Goal: Task Accomplishment & Management: Manage account settings

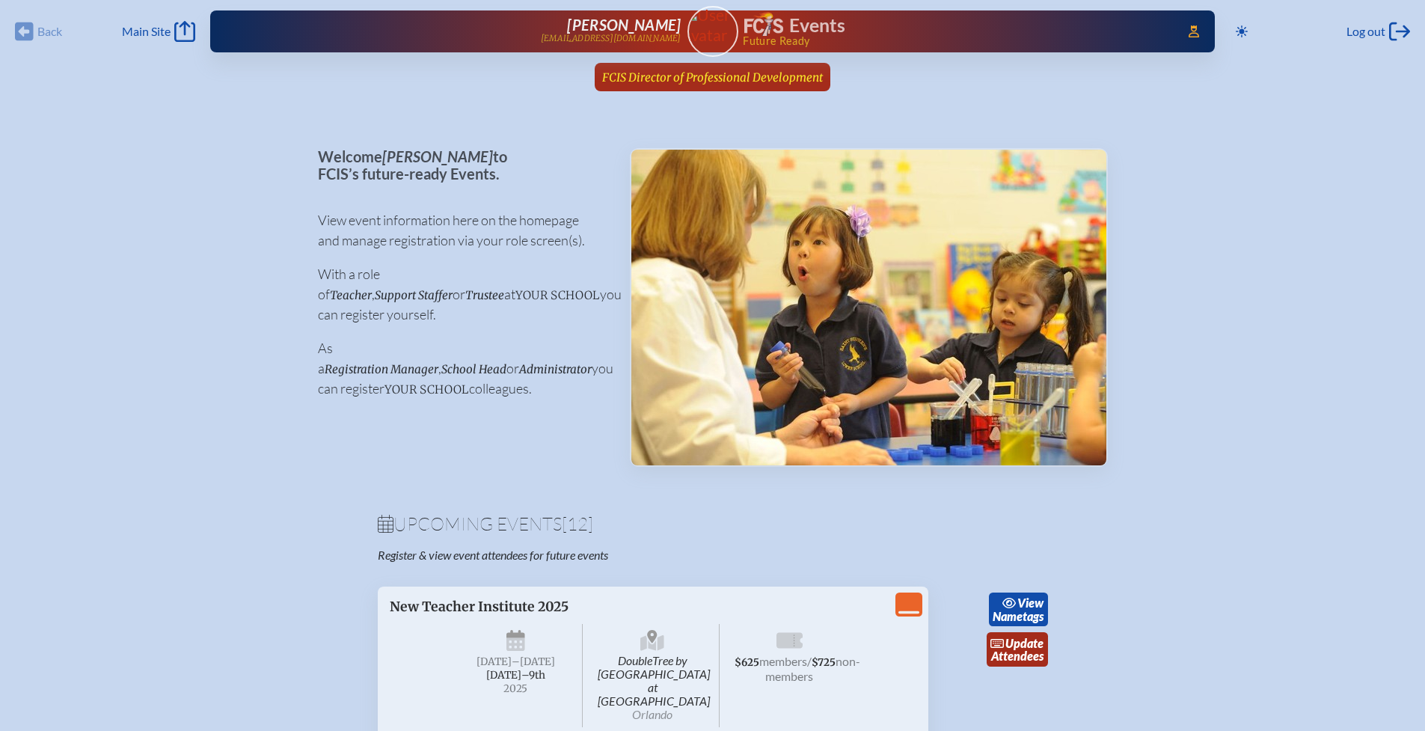
click at [638, 79] on span "FCIS Director of Professional Development" at bounding box center [712, 77] width 221 height 14
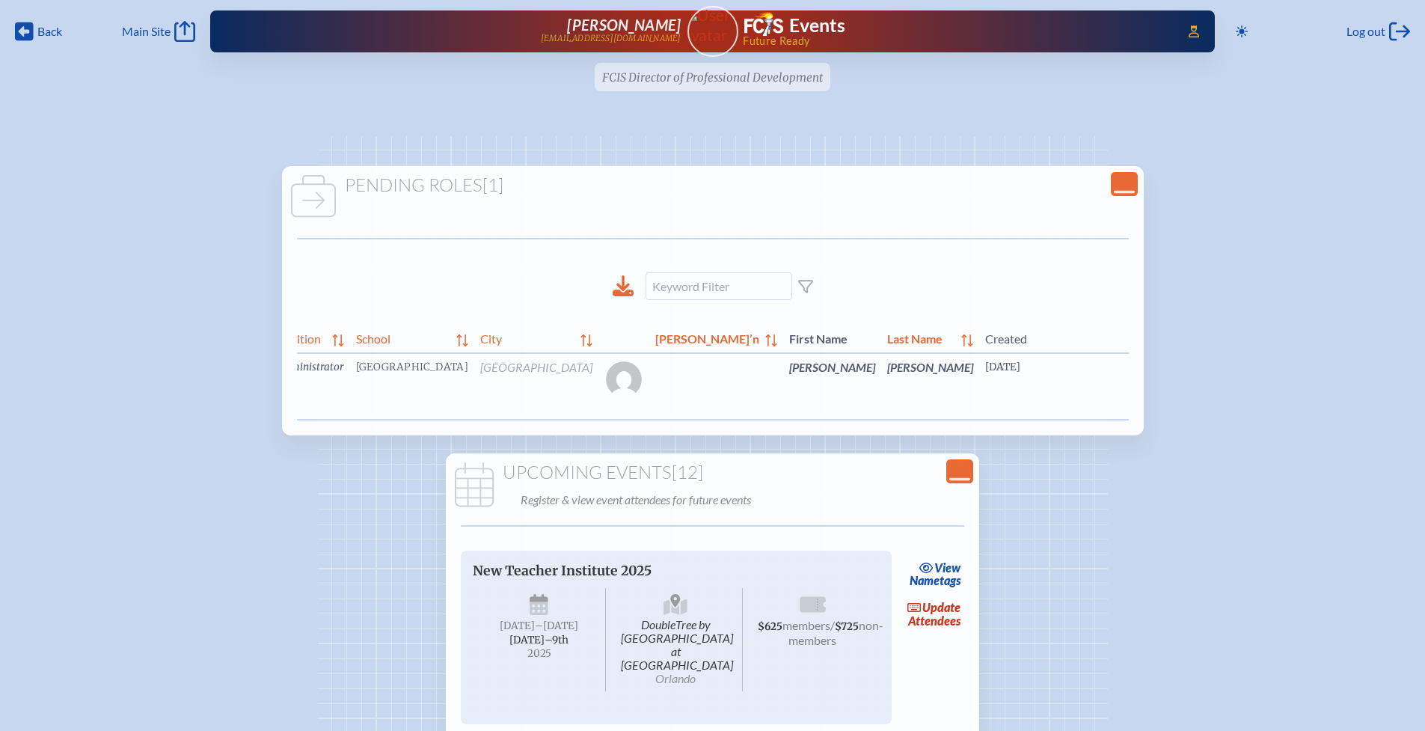
scroll to position [0, 27]
click at [1262, 382] on link "edit Person’s Details" at bounding box center [1287, 389] width 50 height 47
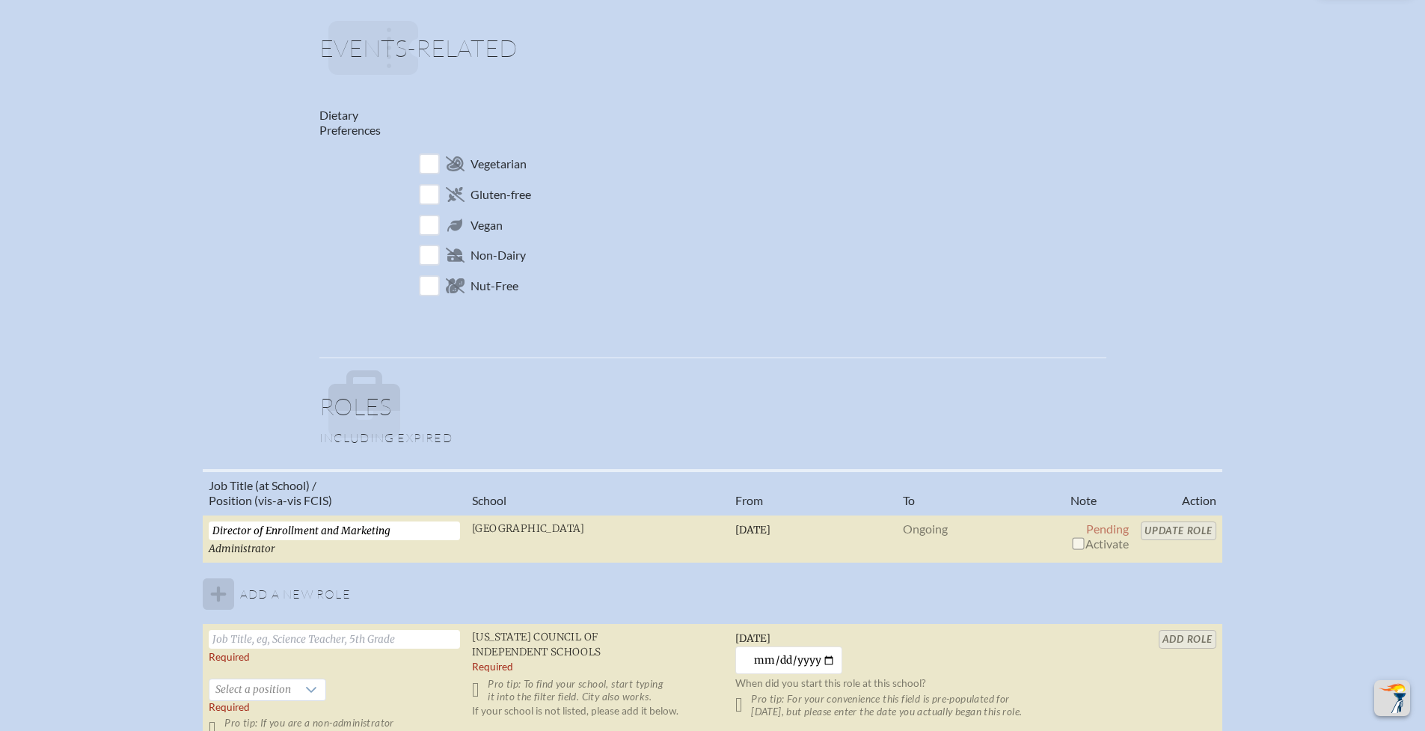
scroll to position [721, 0]
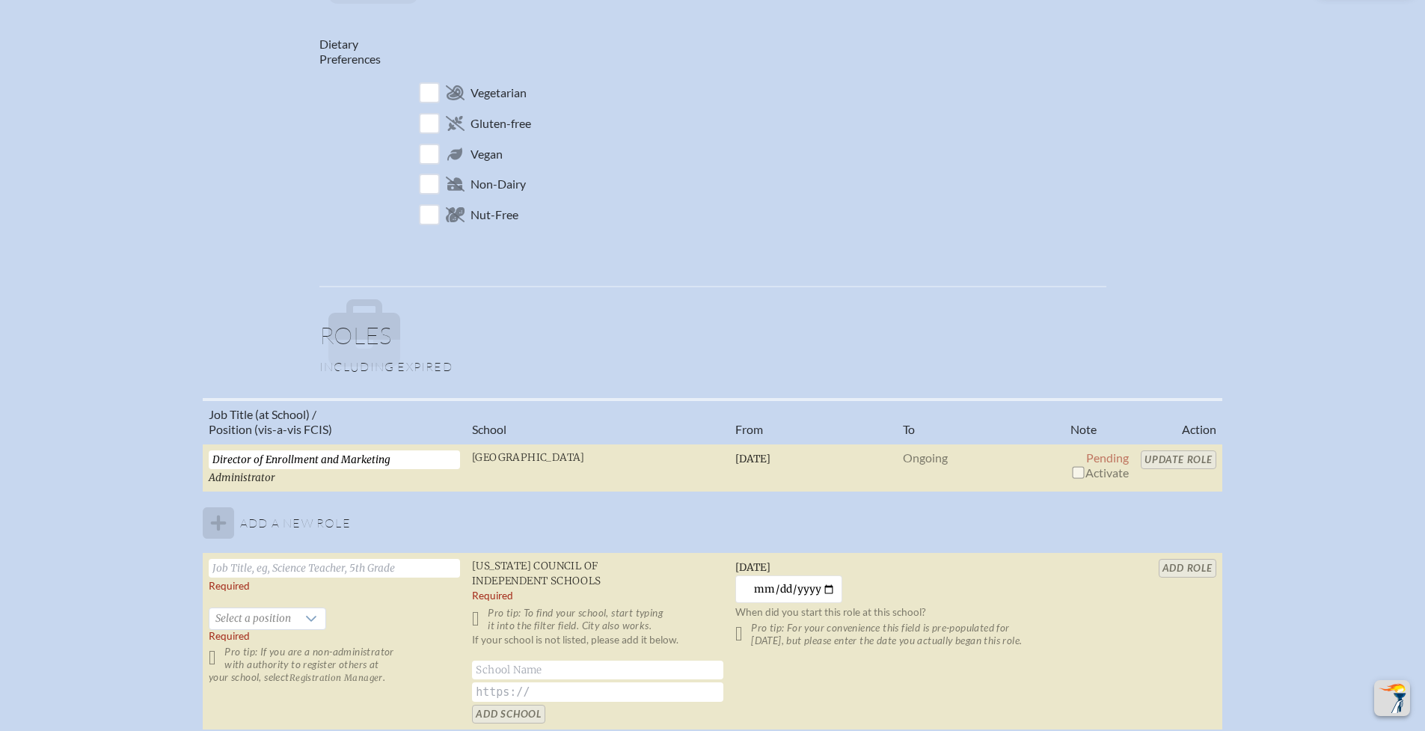
click at [1164, 458] on table "Job Title (at School) / Position (vis-a-vis FCIS) School From To Note Action Di…" at bounding box center [713, 564] width 1020 height 333
click at [319, 488] on td "Director of Enrollment and Marketing Administrator" at bounding box center [334, 468] width 263 height 49
click at [1153, 456] on table "Job Title (at School) / Position (vis-a-vis FCIS) School From To Note Action Di…" at bounding box center [713, 564] width 1020 height 333
click at [1080, 474] on input "checkbox" at bounding box center [1078, 472] width 12 height 12
checkbox input "true"
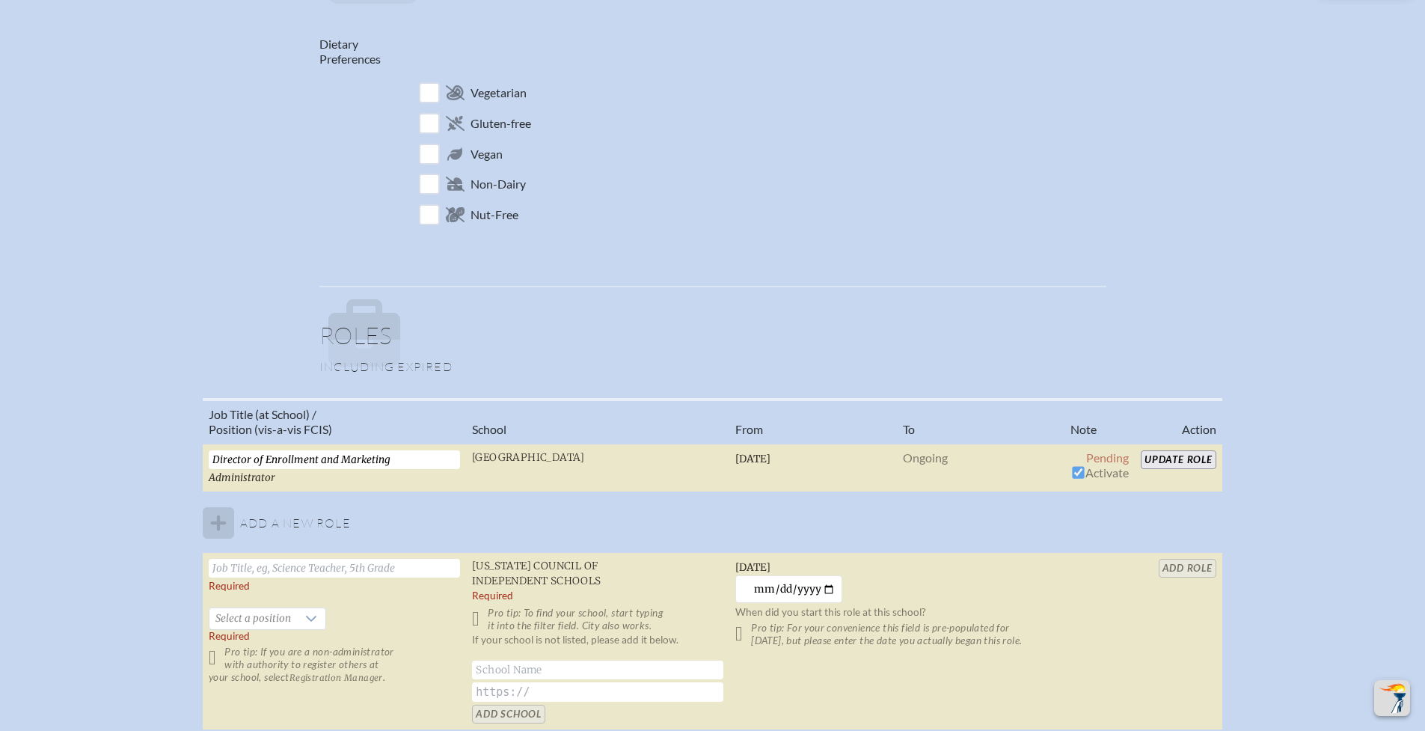
click at [1167, 459] on input "Update Role" at bounding box center [1179, 459] width 76 height 19
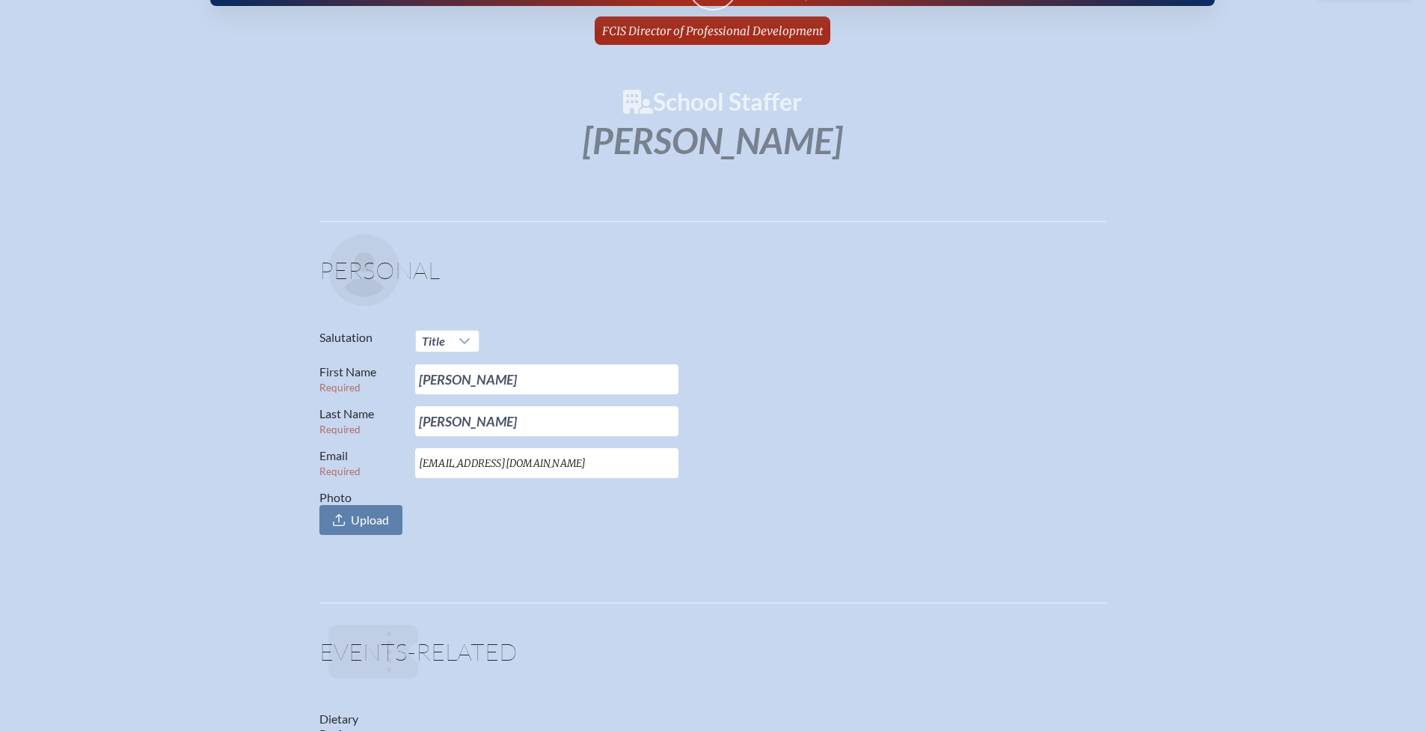
scroll to position [0, 0]
